Goal: Task Accomplishment & Management: Use online tool/utility

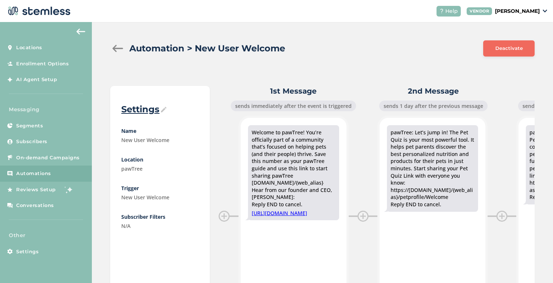
scroll to position [0, 1361]
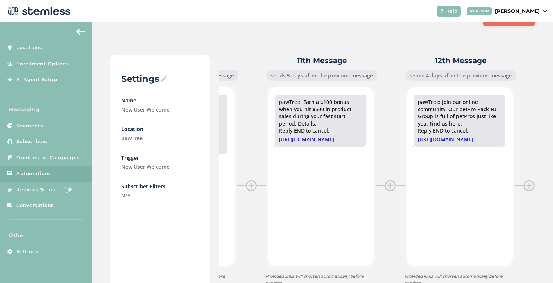
click at [218, 28] on div "Automation > New User Welcome Deactivate Settings Name New User Welcome Locatio…" at bounding box center [322, 154] width 461 height 325
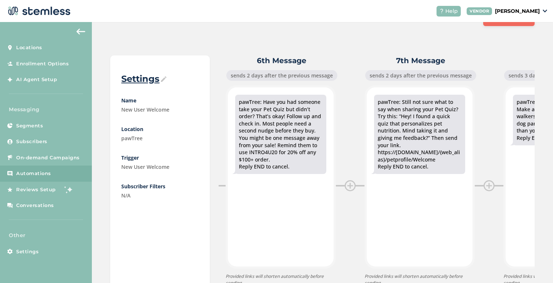
scroll to position [0, 701]
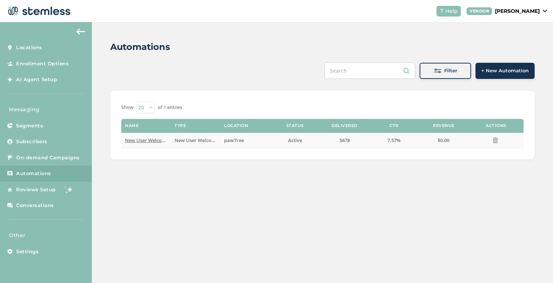
click at [141, 138] on span "New User Welcome" at bounding box center [147, 140] width 44 height 7
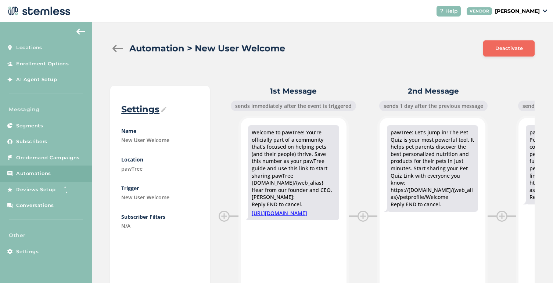
click at [113, 47] on div at bounding box center [117, 48] width 15 height 7
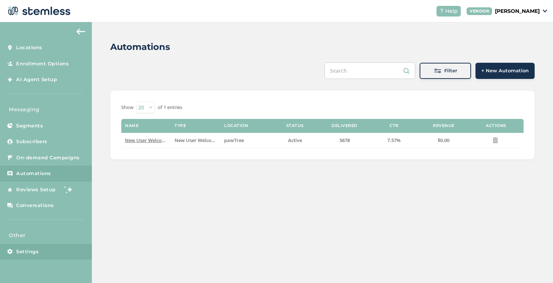
click at [25, 247] on link "Settings" at bounding box center [46, 252] width 92 height 16
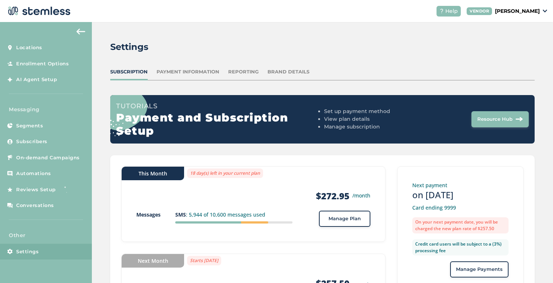
click at [198, 73] on div "Payment Information" at bounding box center [187, 71] width 63 height 7
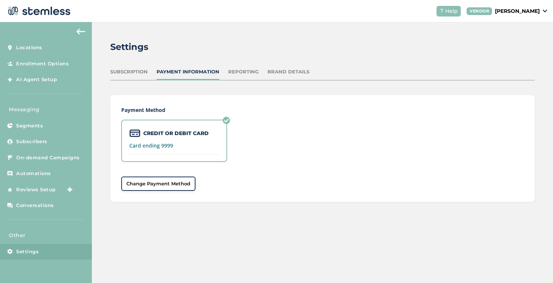
click at [238, 74] on div "Reporting" at bounding box center [243, 71] width 30 height 7
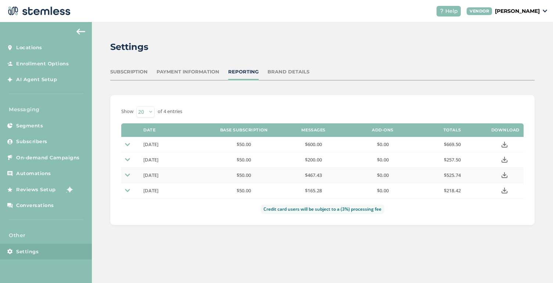
click at [126, 174] on img at bounding box center [127, 175] width 5 height 5
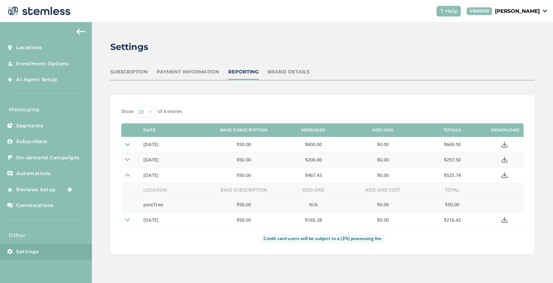
click at [126, 158] on img at bounding box center [127, 159] width 5 height 5
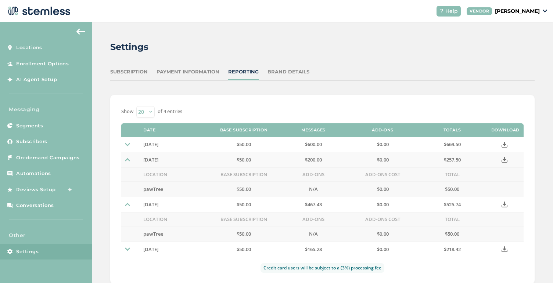
click at [127, 158] on img at bounding box center [127, 159] width 5 height 5
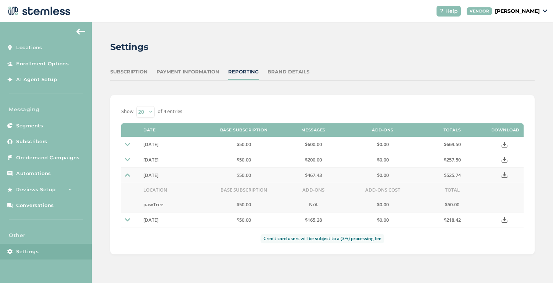
click at [130, 176] on td at bounding box center [130, 175] width 18 height 15
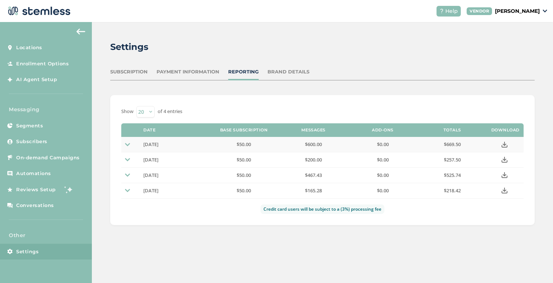
click at [504, 144] on icon at bounding box center [504, 145] width 6 height 6
click at [45, 162] on link "On-demand Campaigns" at bounding box center [46, 158] width 92 height 16
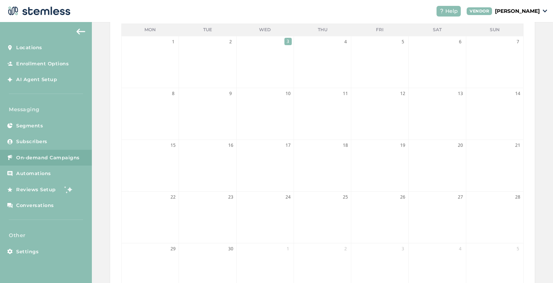
scroll to position [95, 0]
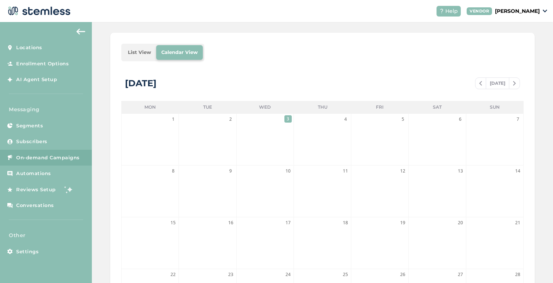
click at [481, 85] on span at bounding box center [480, 83] width 10 height 9
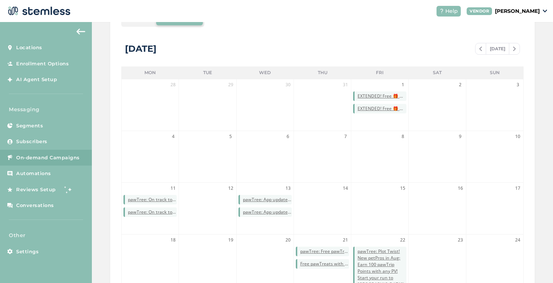
scroll to position [102, 0]
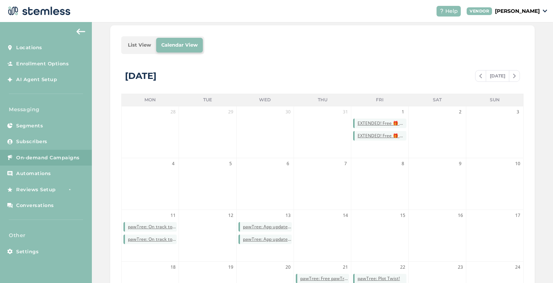
click at [479, 77] on img at bounding box center [480, 76] width 3 height 4
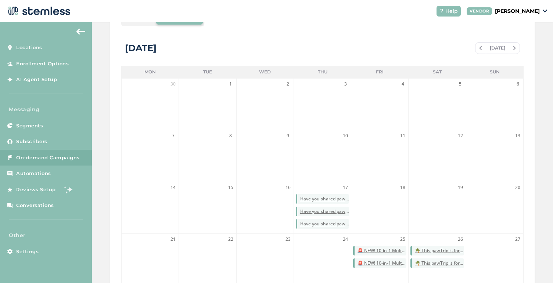
scroll to position [118, 0]
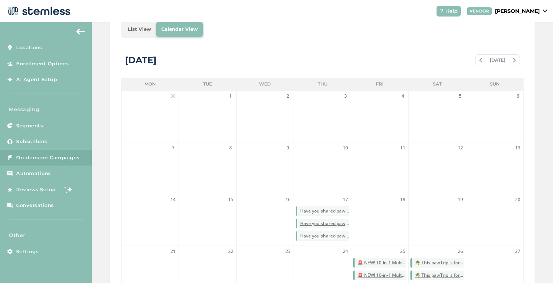
click at [478, 63] on span at bounding box center [480, 60] width 10 height 9
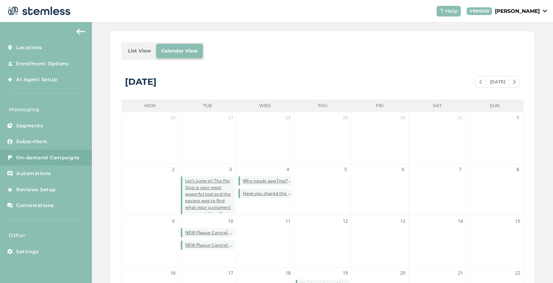
scroll to position [44, 0]
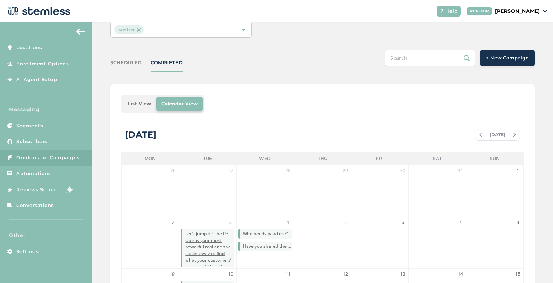
click at [498, 134] on span "[DATE]" at bounding box center [498, 134] width 24 height 11
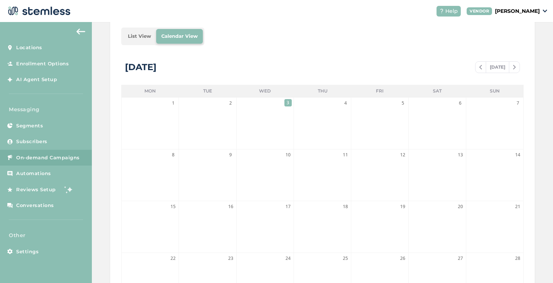
scroll to position [99, 0]
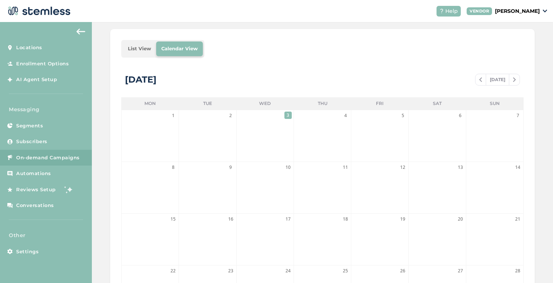
click at [479, 80] on img at bounding box center [480, 80] width 3 height 4
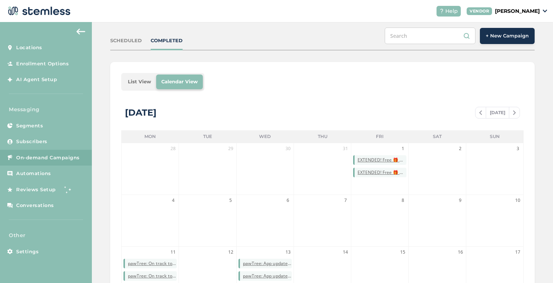
scroll to position [41, 0]
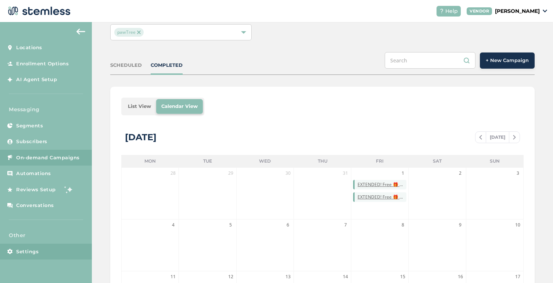
click at [21, 251] on span "Settings" at bounding box center [27, 251] width 22 height 7
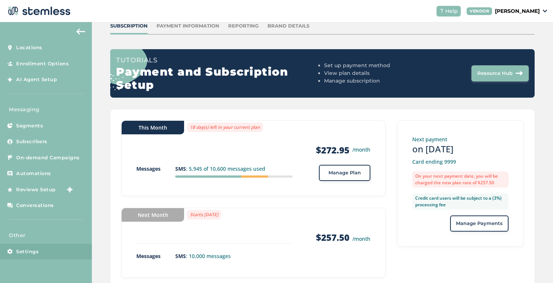
scroll to position [58, 0]
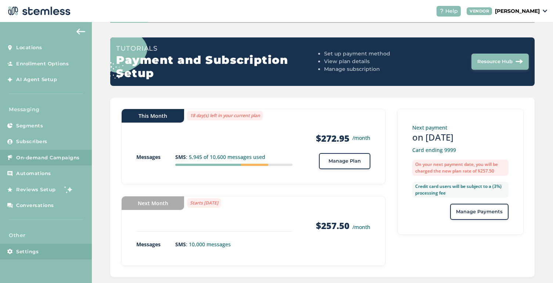
click at [58, 156] on span "On-demand Campaigns" at bounding box center [48, 157] width 64 height 7
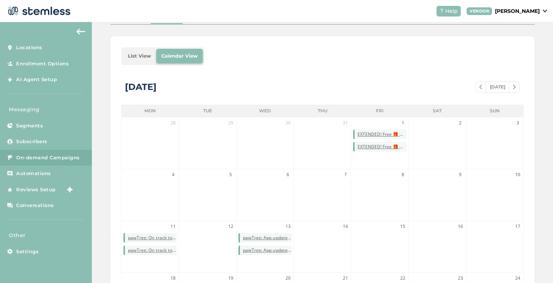
scroll to position [112, 0]
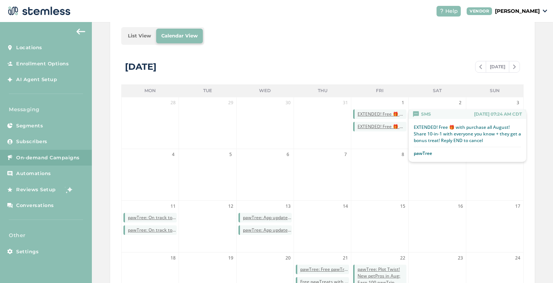
click at [392, 111] on span "EXTENDED! Free 🎁 with purchase all August! Share 10-in-1 with everyone you know…" at bounding box center [381, 114] width 49 height 7
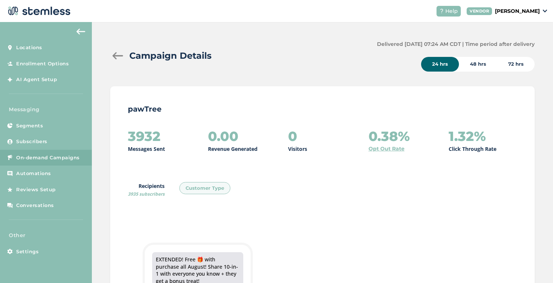
click at [520, 62] on div "72 hrs" at bounding box center [515, 64] width 37 height 15
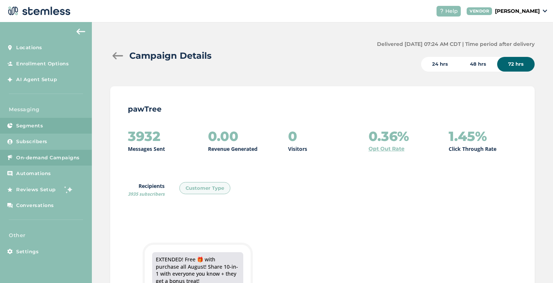
click at [28, 122] on span "Segments" at bounding box center [29, 125] width 27 height 7
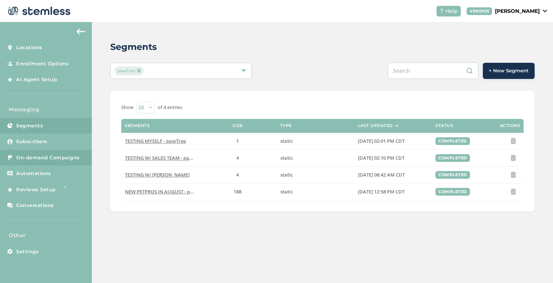
click at [34, 160] on span "On-demand Campaigns" at bounding box center [48, 157] width 64 height 7
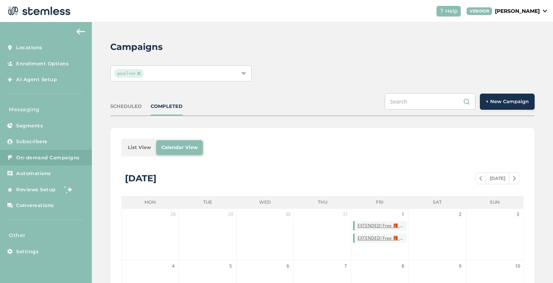
click at [491, 104] on span "+ New Campaign" at bounding box center [507, 101] width 43 height 7
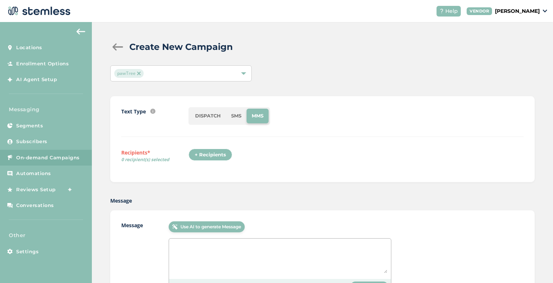
click at [238, 115] on li "SMS" at bounding box center [236, 116] width 21 height 15
click at [209, 158] on div "+ Recipients" at bounding box center [210, 155] width 44 height 12
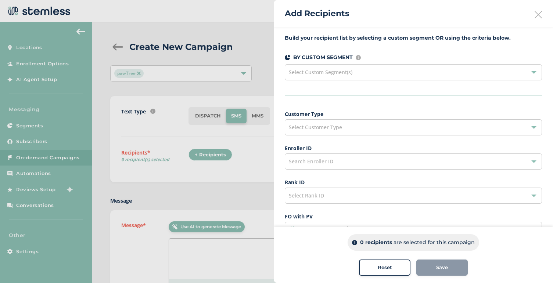
click at [363, 75] on div "Select Custom Segment(s)" at bounding box center [413, 72] width 257 height 16
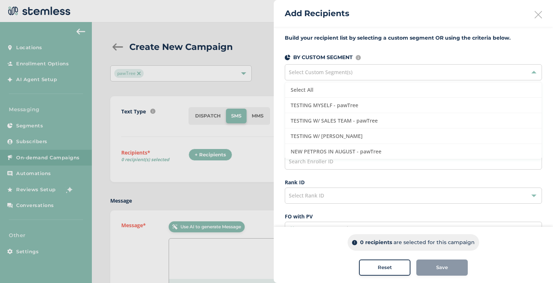
click at [363, 75] on div "Select Custom Segment(s)" at bounding box center [413, 72] width 257 height 16
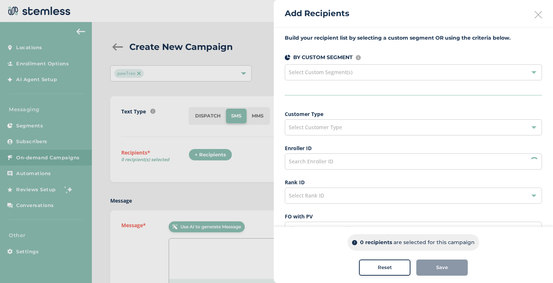
click at [324, 133] on div "Select Customer Type" at bounding box center [413, 127] width 257 height 16
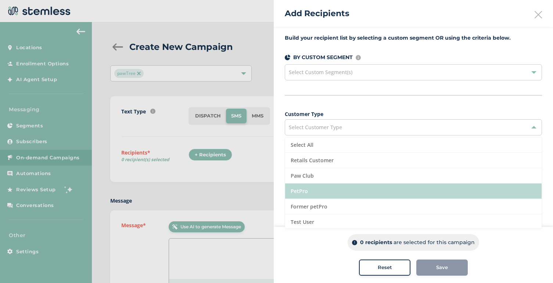
click at [323, 193] on li "PetPro" at bounding box center [413, 191] width 256 height 15
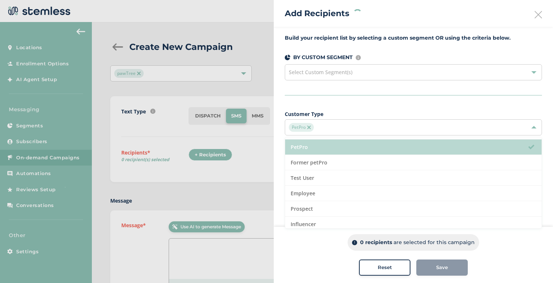
scroll to position [47, 0]
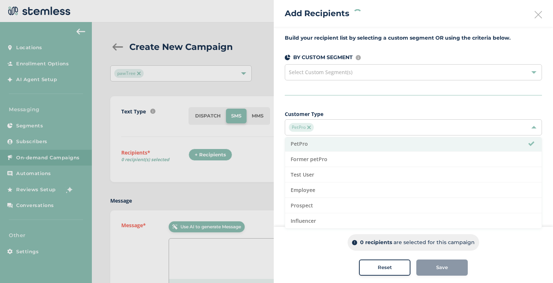
click at [387, 112] on label "Customer Type" at bounding box center [413, 114] width 257 height 8
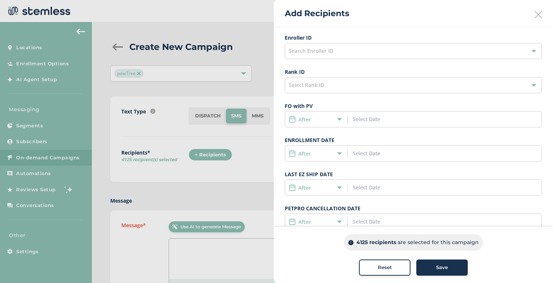
scroll to position [109, 0]
click at [357, 156] on input at bounding box center [386, 155] width 66 height 8
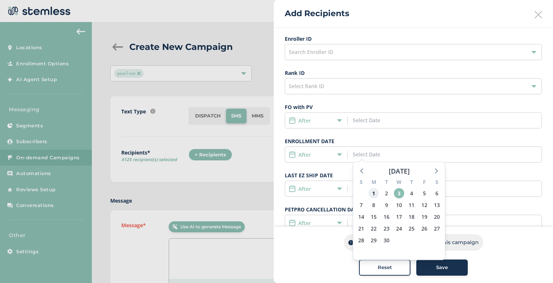
click at [372, 194] on span "1" at bounding box center [373, 193] width 10 height 10
type input "09/01/2025"
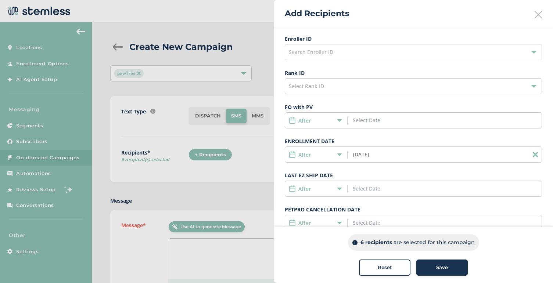
click at [341, 156] on icon at bounding box center [339, 154] width 5 height 5
click at [315, 208] on span "Date Range" at bounding box center [306, 208] width 28 height 7
click at [358, 154] on input "09/01/2025" at bounding box center [386, 155] width 66 height 8
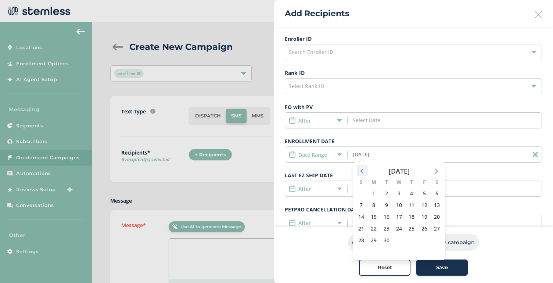
click at [363, 168] on icon at bounding box center [362, 171] width 10 height 10
click at [425, 196] on span "1" at bounding box center [424, 193] width 10 height 10
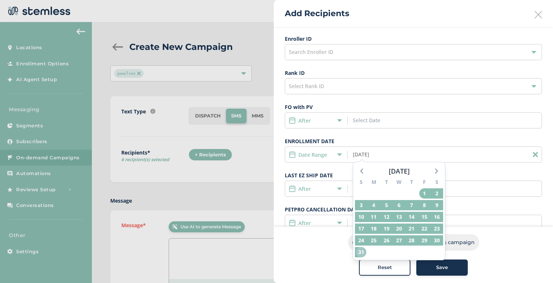
click at [362, 251] on span "31" at bounding box center [361, 252] width 10 height 10
type input "08/01/2025 - 08/31/2025"
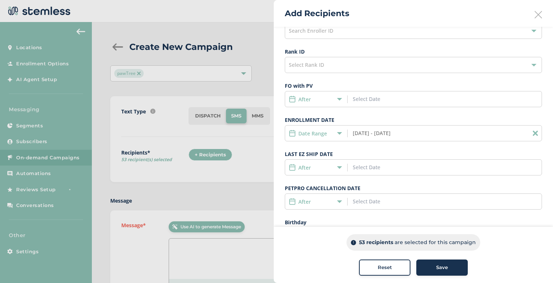
scroll to position [163, 0]
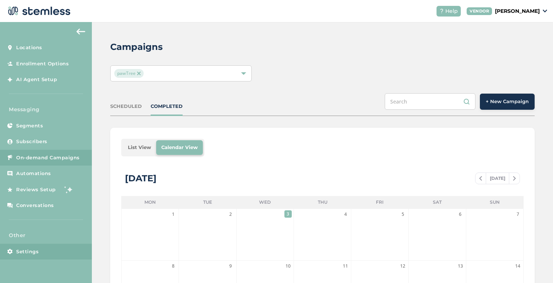
click at [44, 253] on link "Settings" at bounding box center [46, 252] width 92 height 16
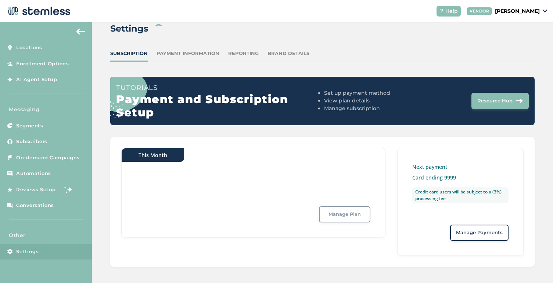
scroll to position [20, 0]
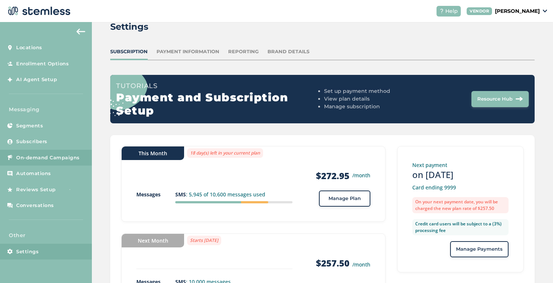
click at [60, 153] on link "On-demand Campaigns" at bounding box center [46, 158] width 92 height 16
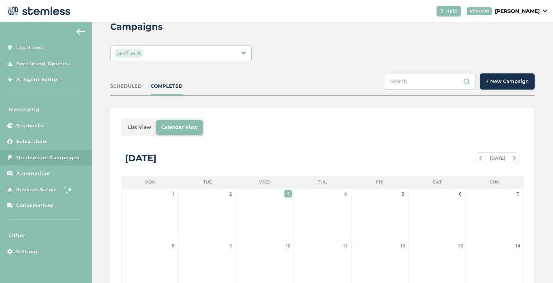
click at [499, 78] on span "+ New Campaign" at bounding box center [507, 81] width 43 height 7
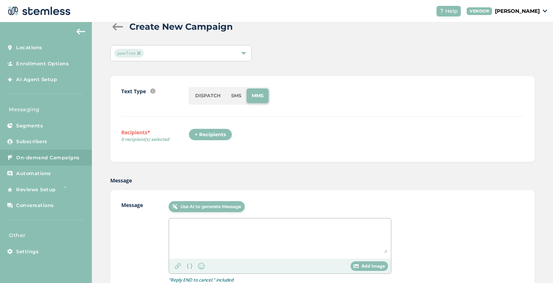
click at [231, 97] on li "SMS" at bounding box center [236, 96] width 21 height 15
click at [205, 141] on div "+ Recipients" at bounding box center [212, 137] width 48 height 17
click at [203, 130] on div "+ Recipients" at bounding box center [210, 135] width 44 height 12
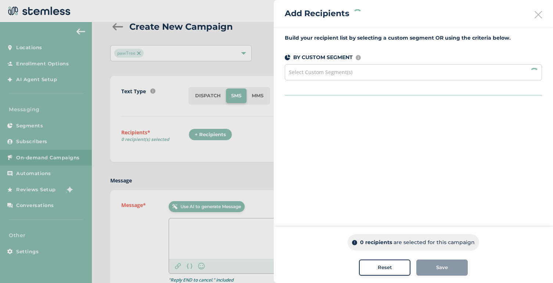
click at [380, 67] on div "Select Custom Segment(s)" at bounding box center [413, 72] width 257 height 16
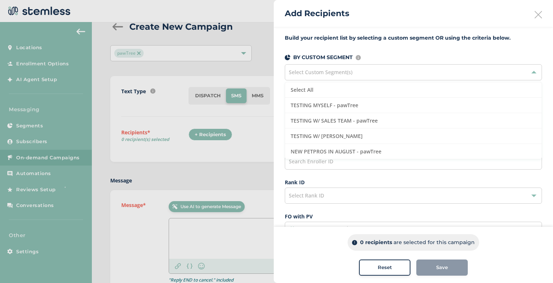
click at [311, 181] on label "Rank ID" at bounding box center [413, 183] width 257 height 8
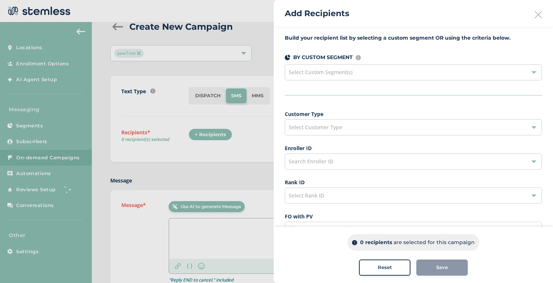
click at [324, 122] on div "Select Customer Type" at bounding box center [413, 127] width 257 height 16
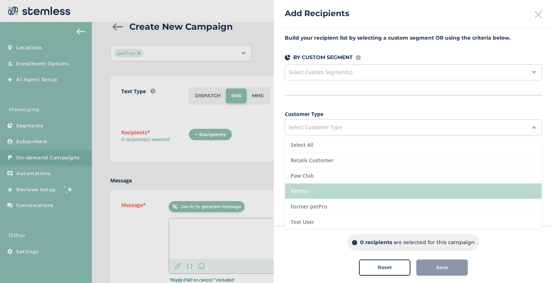
click at [317, 184] on li "PetPro" at bounding box center [413, 191] width 256 height 15
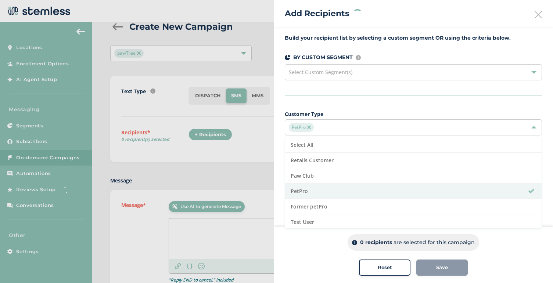
click at [335, 93] on div "Build your recipient list by selecting a custom segment OR using the criteria b…" at bounding box center [413, 209] width 279 height 364
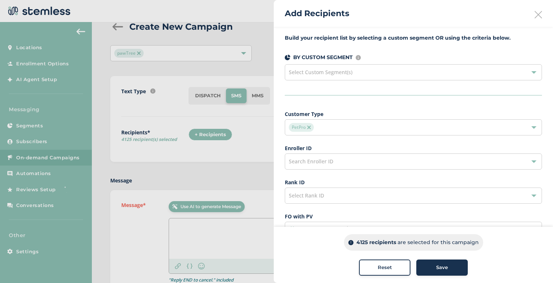
click at [137, 163] on div at bounding box center [276, 141] width 553 height 283
click at [61, 157] on div at bounding box center [276, 141] width 553 height 283
click at [532, 23] on div "Add Recipients" at bounding box center [413, 13] width 279 height 27
click at [542, 15] on div "Add Recipients" at bounding box center [413, 13] width 279 height 27
click at [536, 16] on icon at bounding box center [537, 14] width 7 height 7
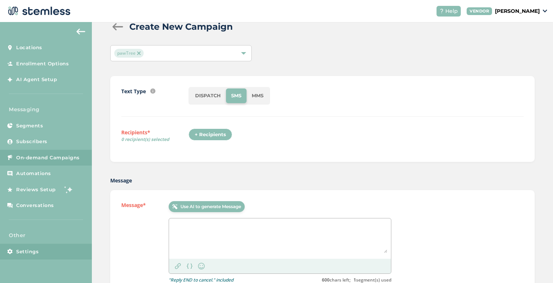
click at [40, 247] on link "Settings" at bounding box center [46, 252] width 92 height 16
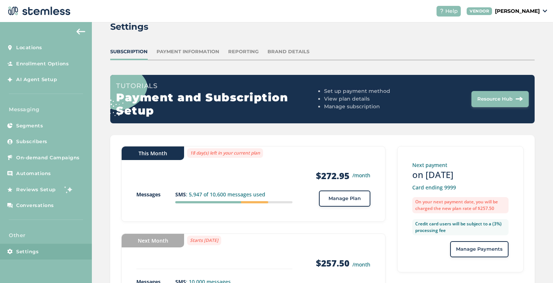
click at [345, 197] on span "Manage Plan" at bounding box center [344, 198] width 32 height 7
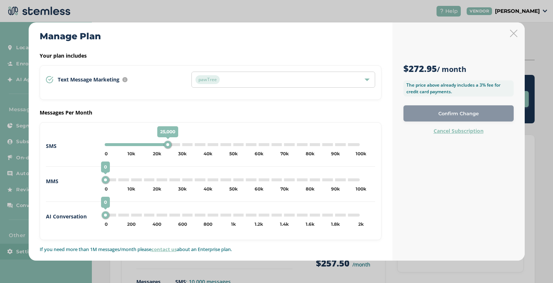
drag, startPoint x: 131, startPoint y: 143, endPoint x: 167, endPoint y: 145, distance: 35.7
click at [167, 145] on div "25,000" at bounding box center [167, 144] width 7 height 7
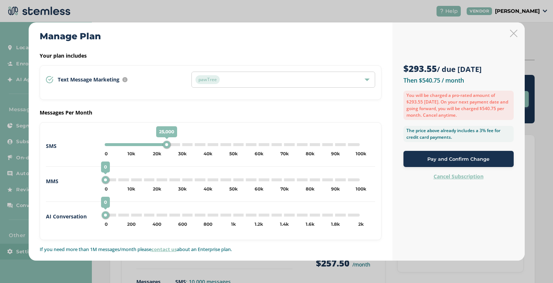
type input "20000"
drag, startPoint x: 167, startPoint y: 145, endPoint x: 158, endPoint y: 145, distance: 8.5
click at [158, 145] on div "20,000" at bounding box center [158, 144] width 7 height 7
click at [515, 32] on icon at bounding box center [513, 33] width 7 height 7
